Goal: Find specific page/section: Find specific page/section

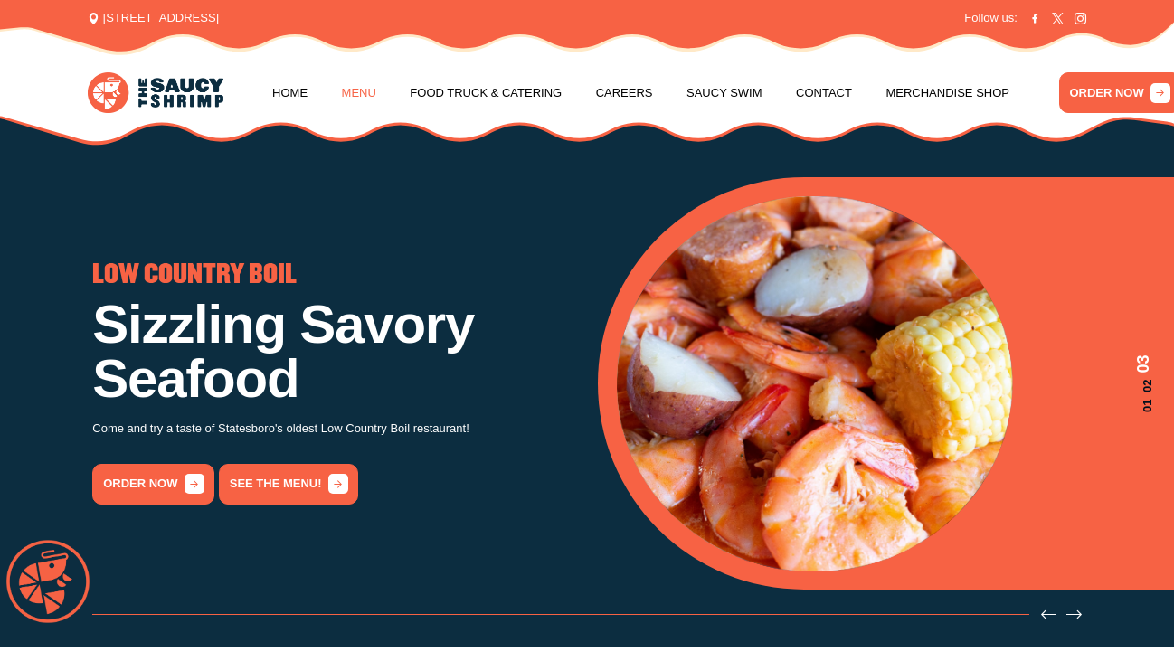
click at [358, 90] on link "Menu" at bounding box center [359, 93] width 34 height 69
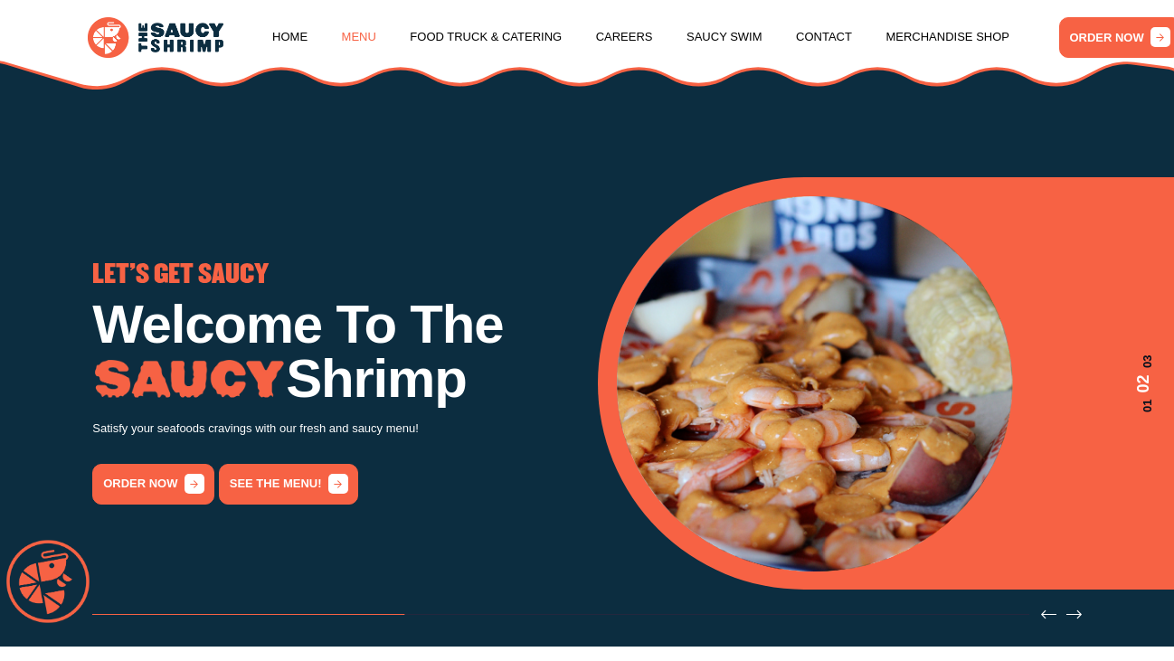
scroll to position [1873, 0]
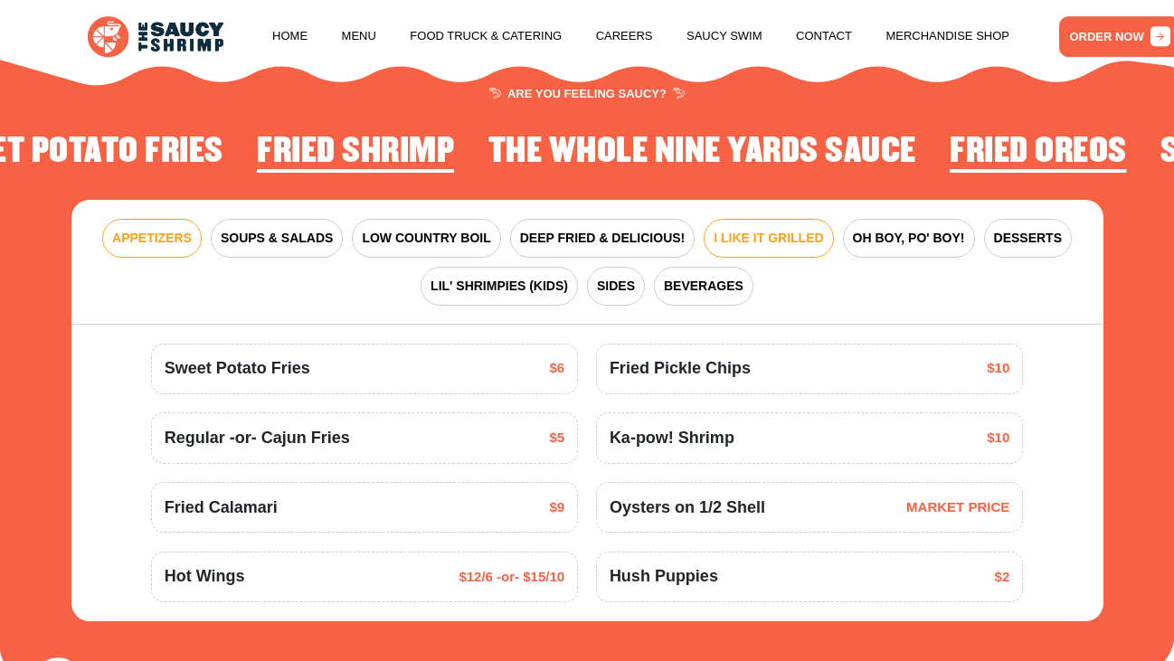
click at [780, 230] on span "I LIKE IT GRILLED" at bounding box center [767, 239] width 109 height 19
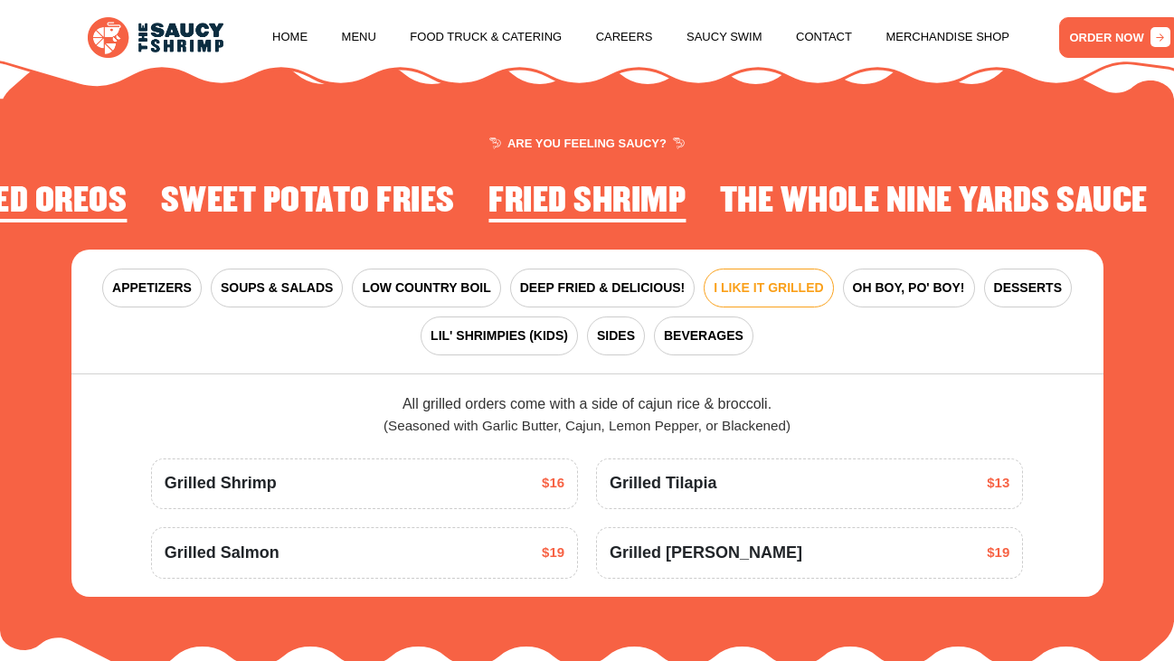
scroll to position [1814, 0]
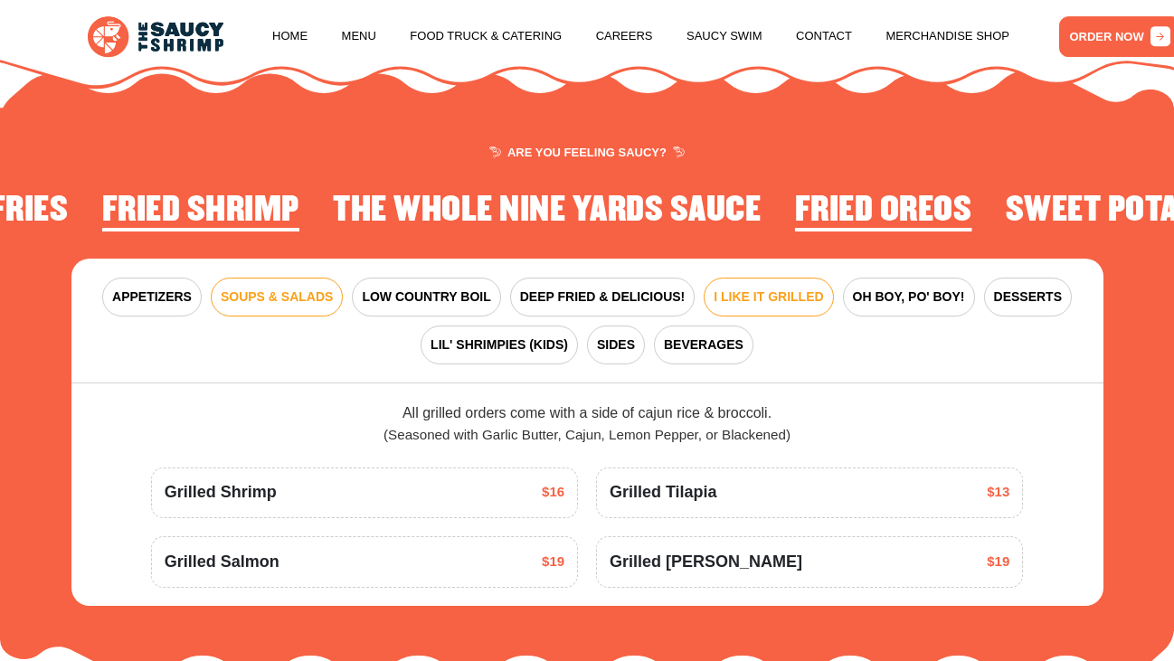
click at [272, 288] on span "SOUPS & SALADS" at bounding box center [277, 297] width 112 height 19
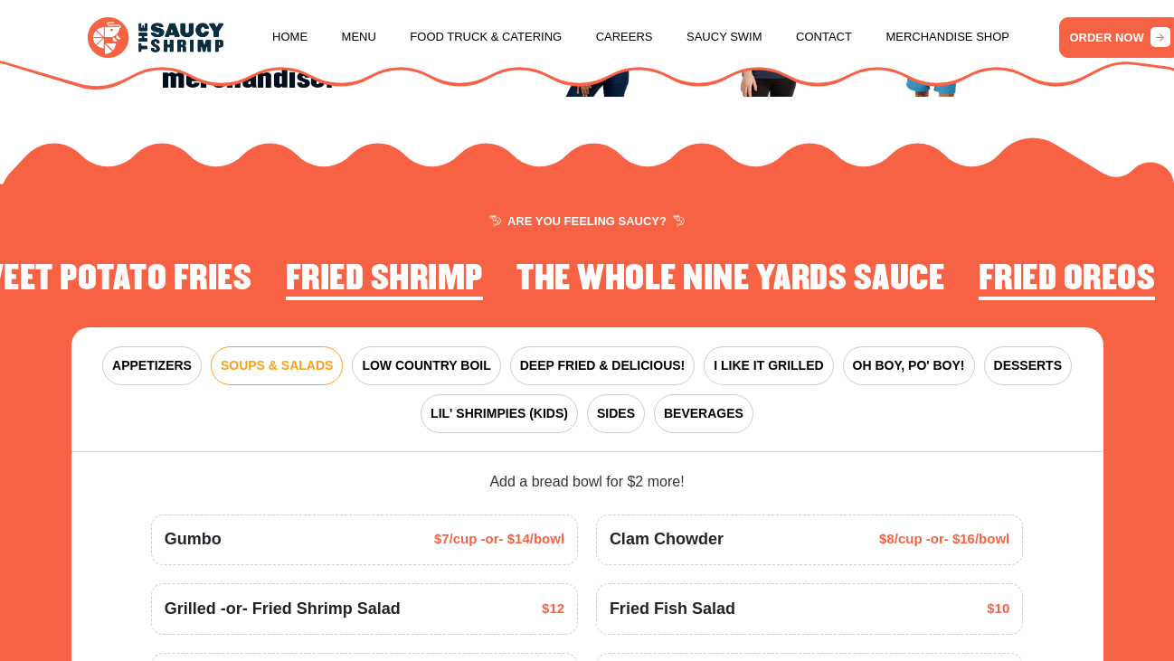
scroll to position [1710, 0]
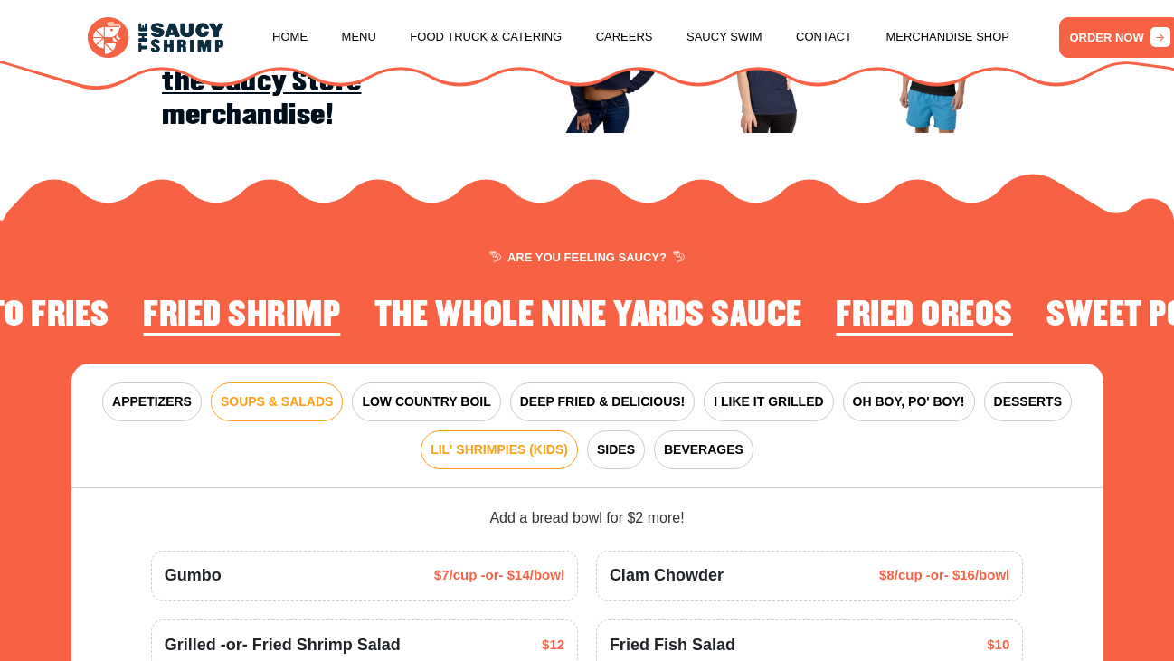
click at [484, 440] on span "LIL' SHRIMPIES (KIDS)" at bounding box center [498, 449] width 137 height 19
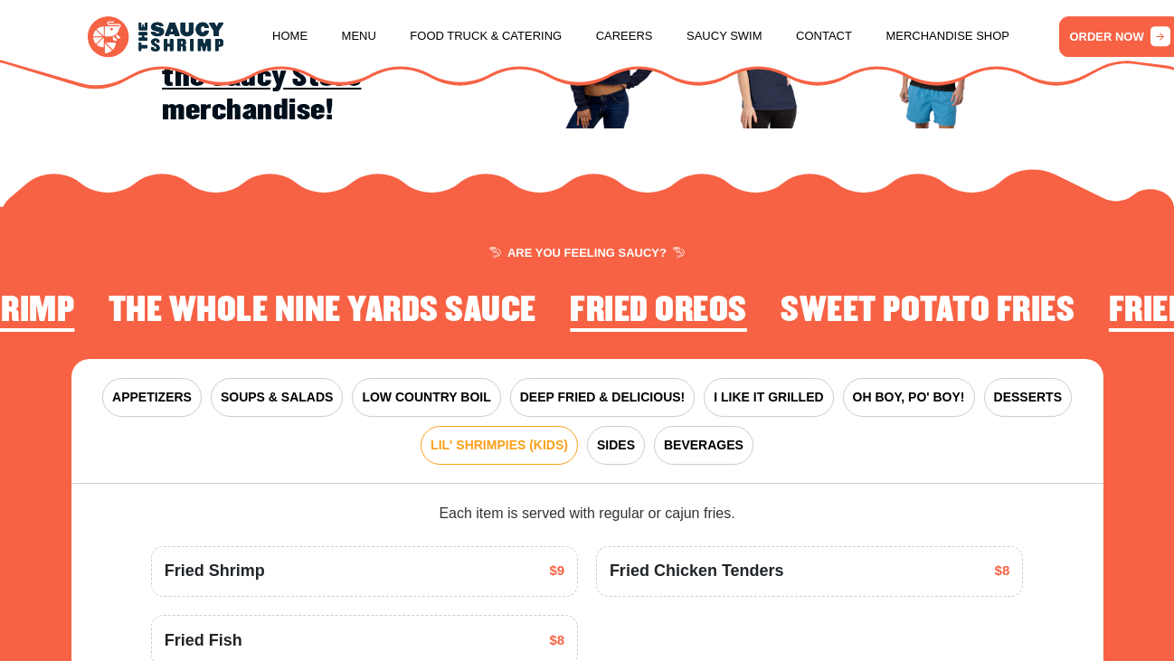
scroll to position [1736, 0]
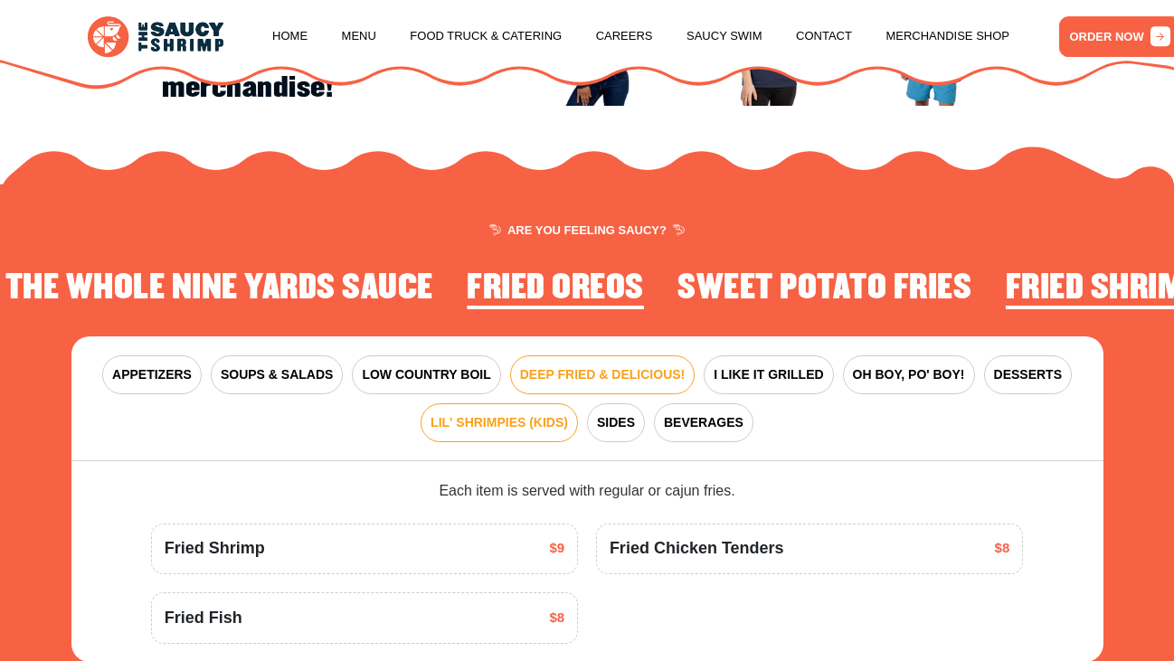
click at [600, 366] on span "DEEP FRIED & DELICIOUS!" at bounding box center [602, 375] width 165 height 19
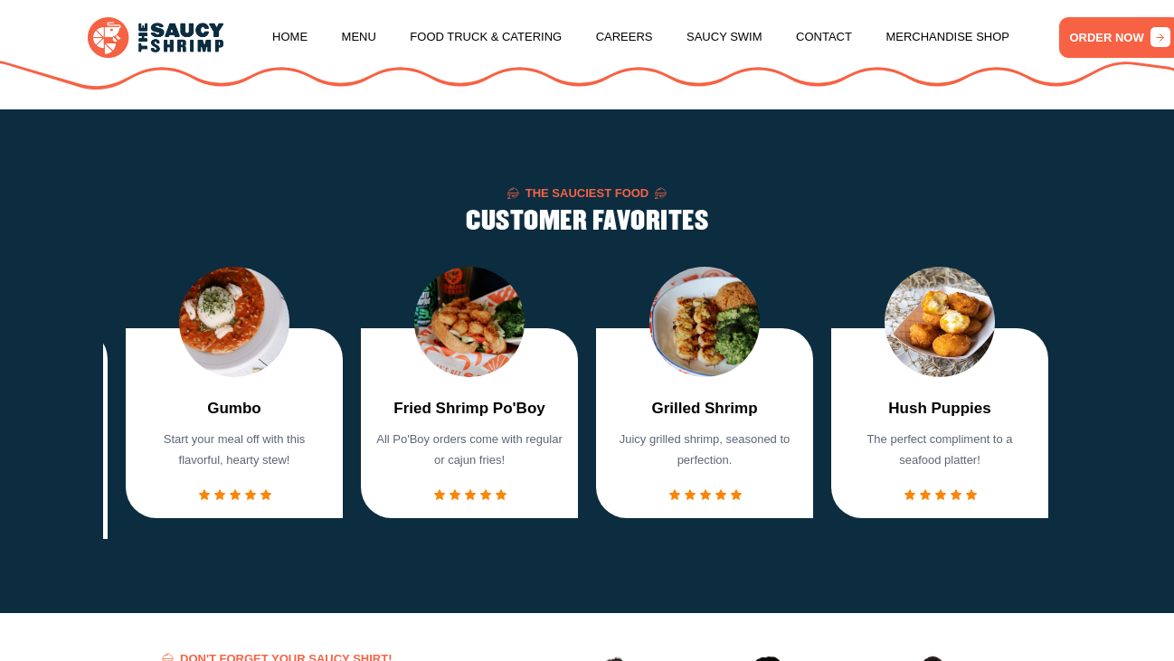
scroll to position [1032, 0]
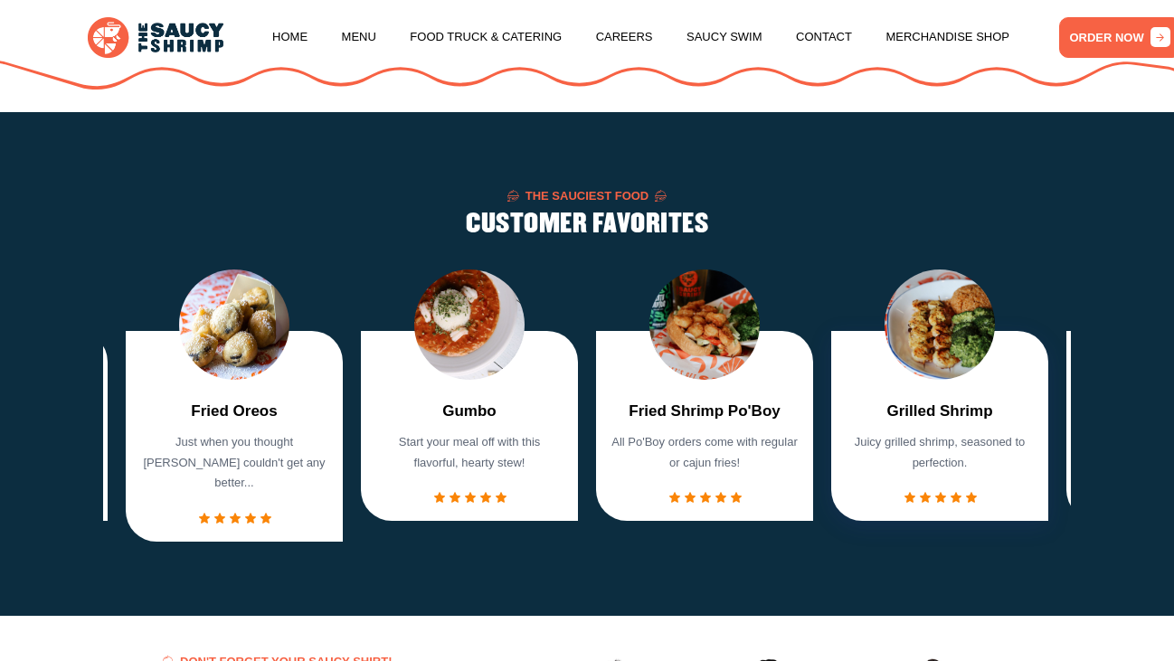
click at [941, 353] on img "6 / 7" at bounding box center [939, 324] width 111 height 111
